Goal: Check status: Check status

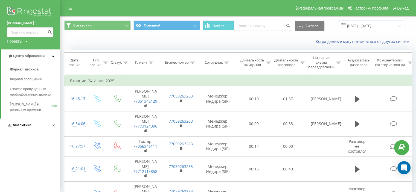
click at [30, 123] on span "Аналитика" at bounding box center [22, 125] width 19 height 4
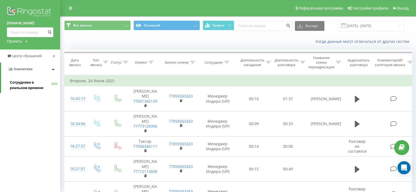
click at [18, 83] on span "Сотрудники в реальном времени" at bounding box center [31, 85] width 42 height 11
click at [52, 84] on span "NEW" at bounding box center [54, 84] width 6 height 0
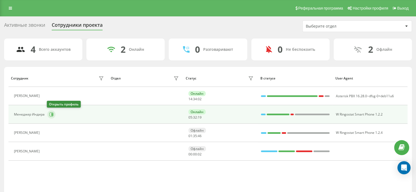
click at [49, 115] on icon at bounding box center [51, 114] width 4 height 4
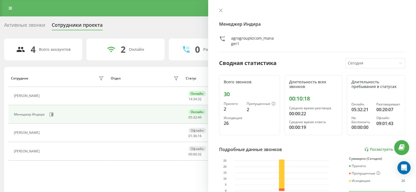
click at [218, 7] on div "Менеджер [PERSON_NAME] agrogroupkzcom_manager1 Сводная статистика [DATE] Всего …" at bounding box center [312, 96] width 208 height 192
click at [220, 8] on icon at bounding box center [221, 10] width 4 height 4
